Goal: Task Accomplishment & Management: Complete application form

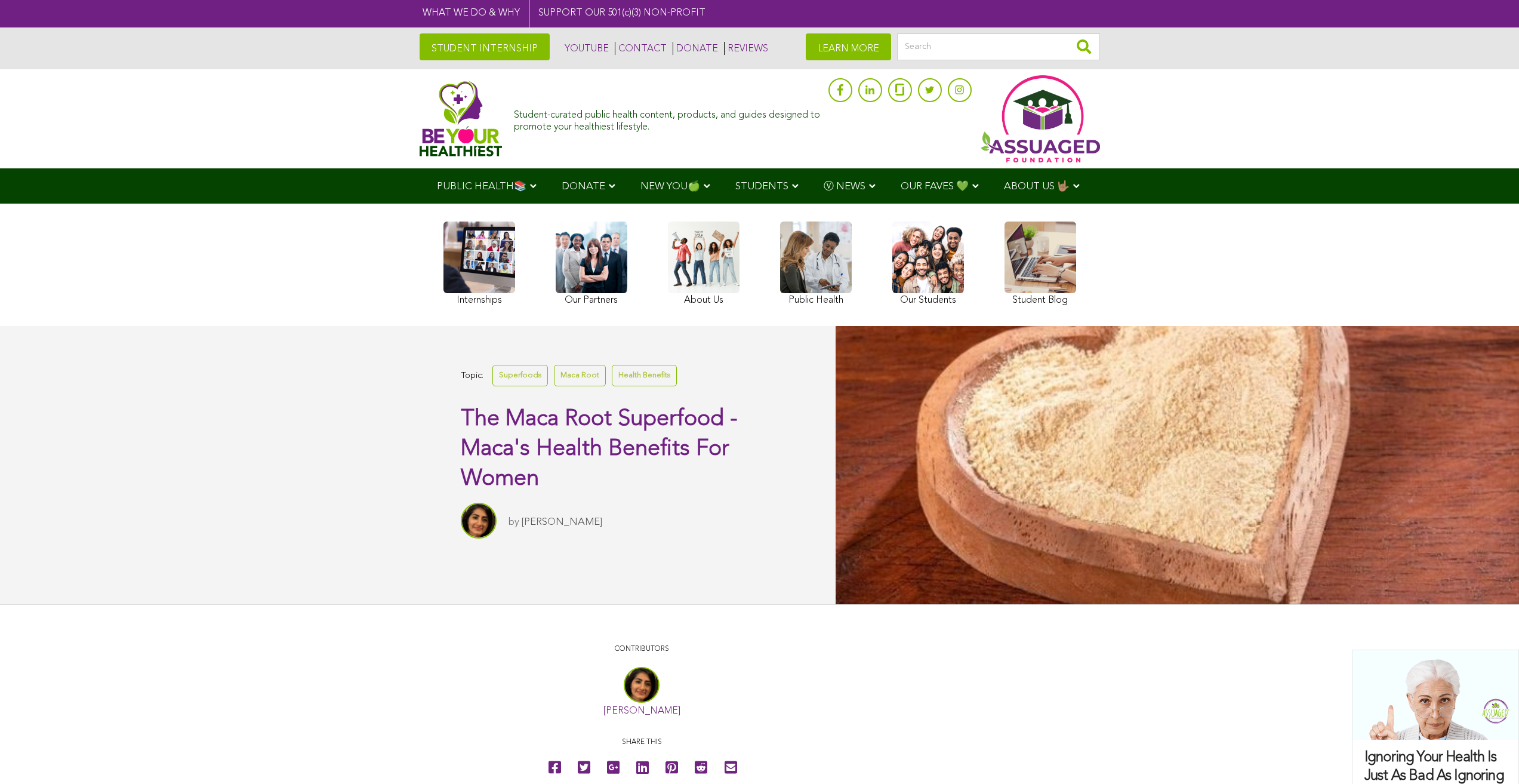
click at [420, 47] on link "STUDENT INTERNSHIP" at bounding box center [485, 47] width 130 height 27
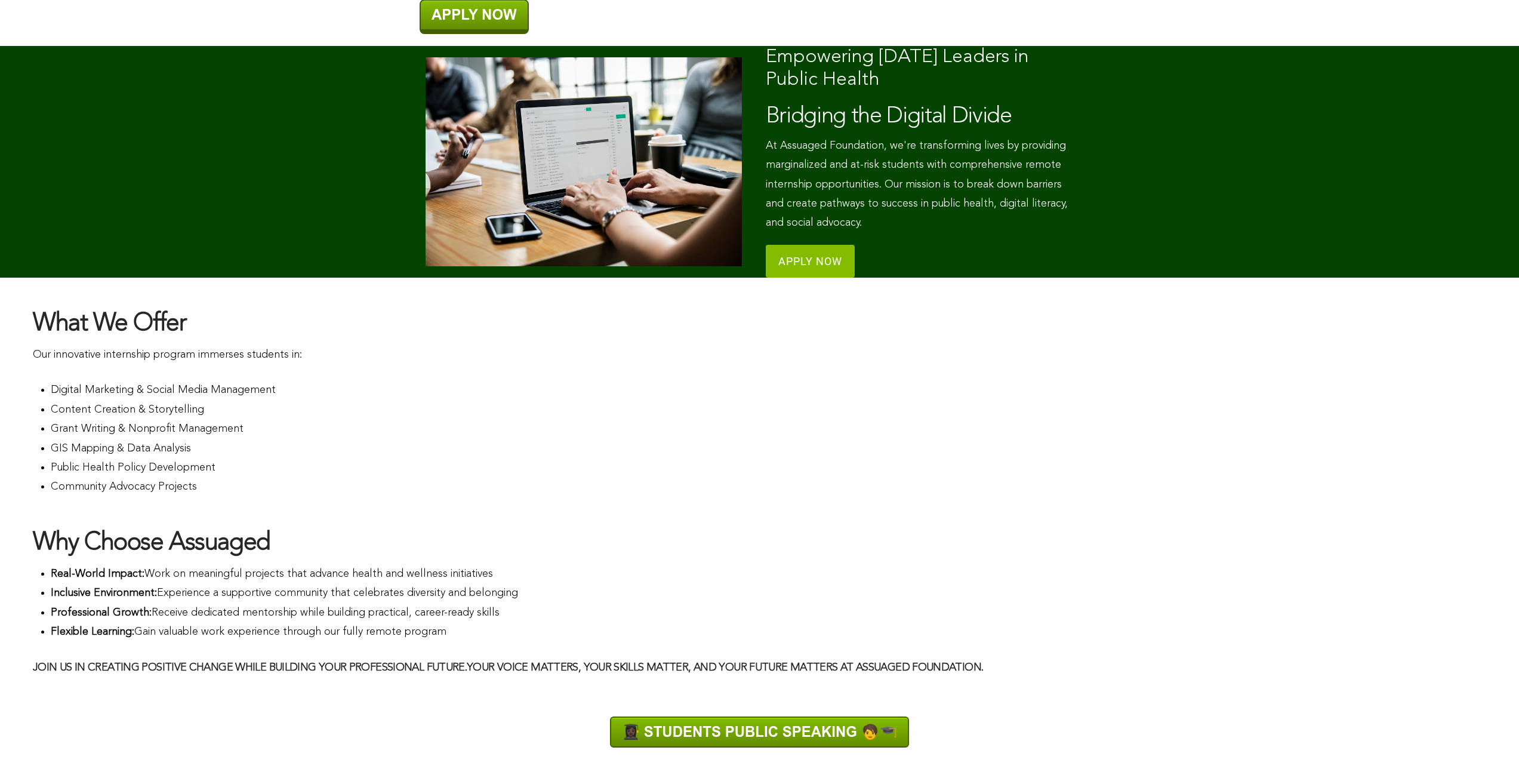
scroll to position [192, 0]
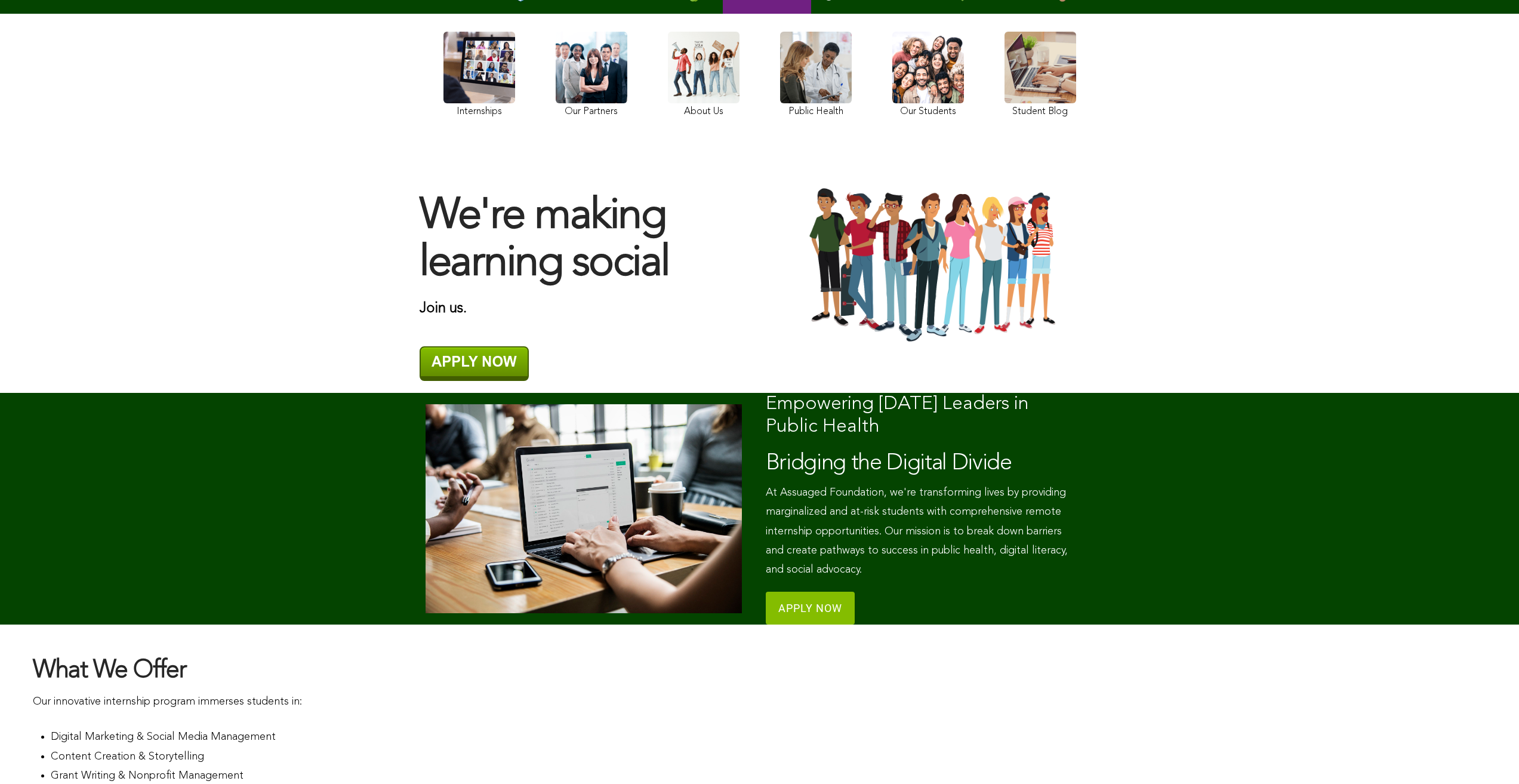
click at [892, 110] on link at bounding box center [928, 76] width 71 height 89
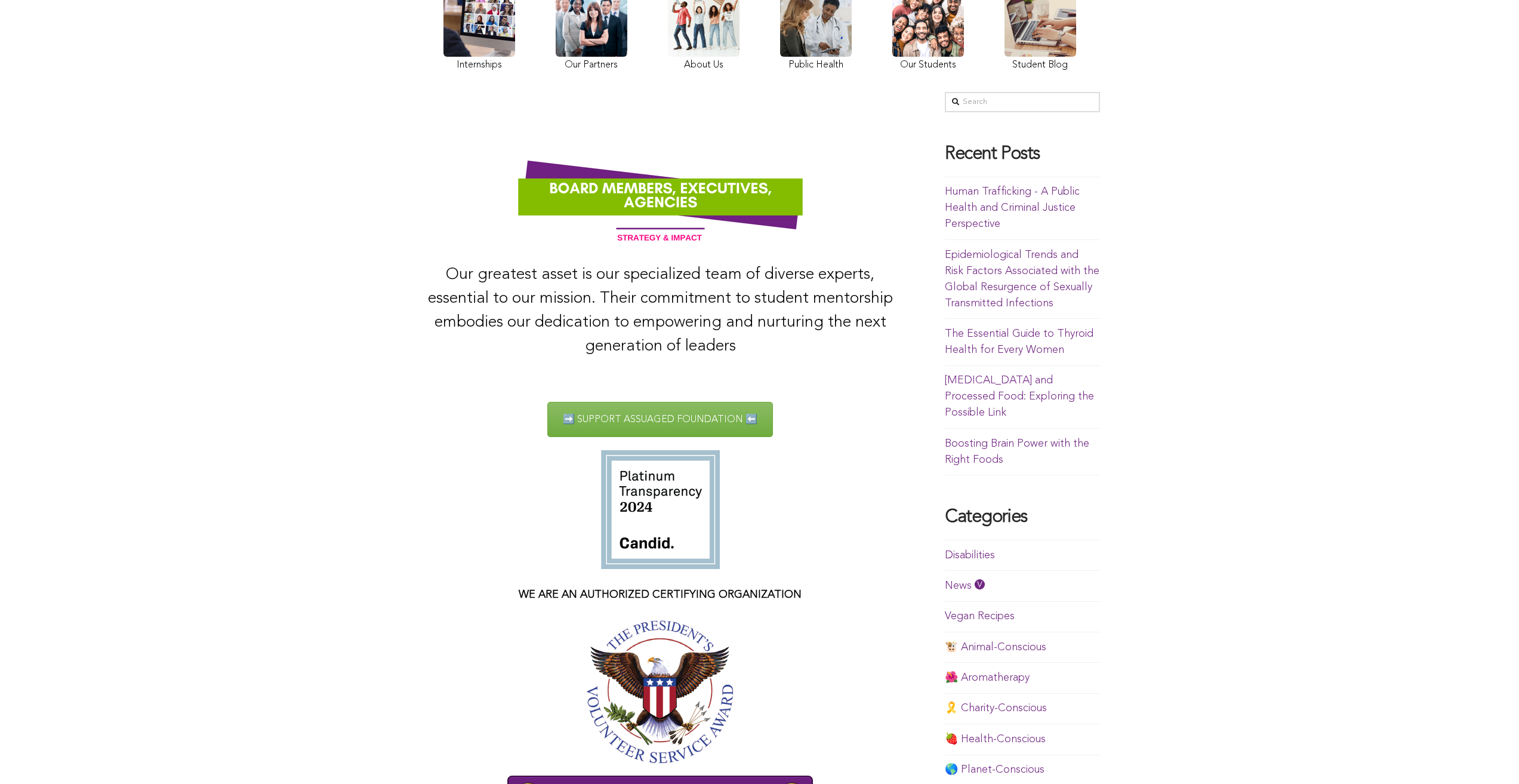
scroll to position [447, 0]
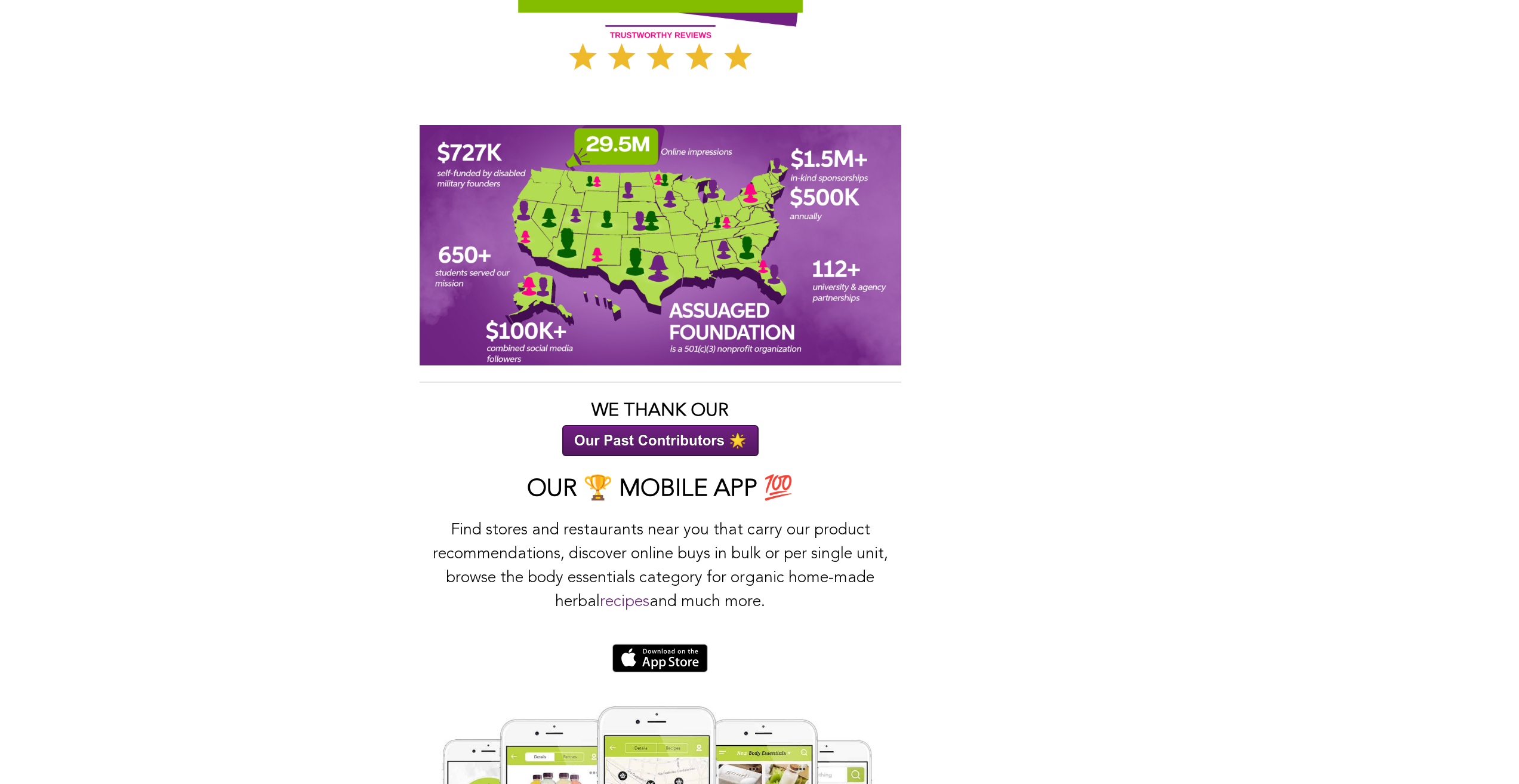
scroll to position [1614, 0]
